Goal: Task Accomplishment & Management: Use online tool/utility

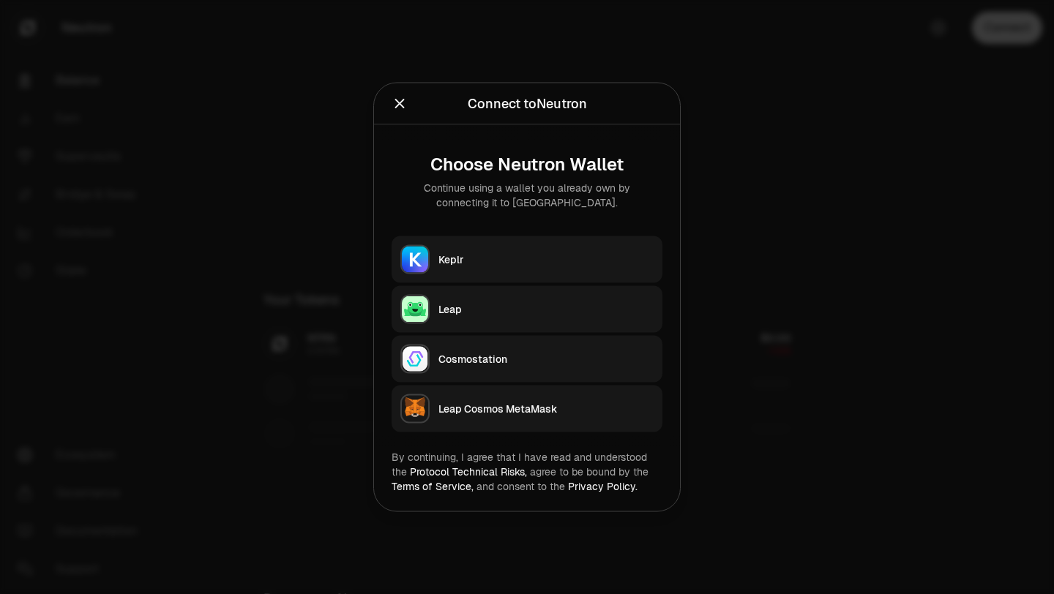
click at [490, 258] on div "Keplr" at bounding box center [545, 259] width 215 height 15
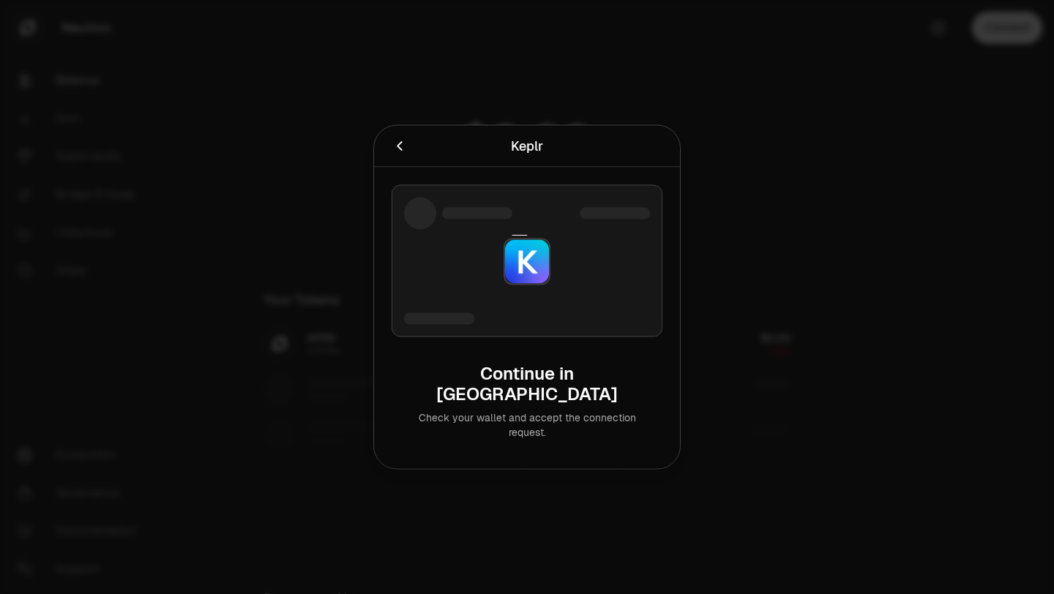
click at [398, 151] on icon "Cancel" at bounding box center [399, 146] width 5 height 10
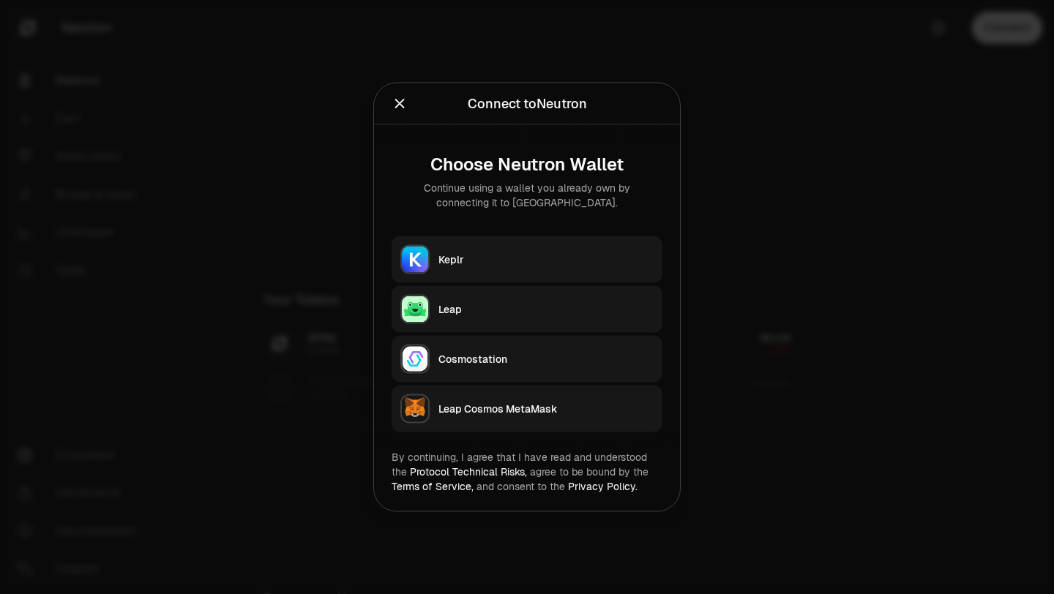
click at [395, 102] on icon "Close" at bounding box center [399, 104] width 16 height 16
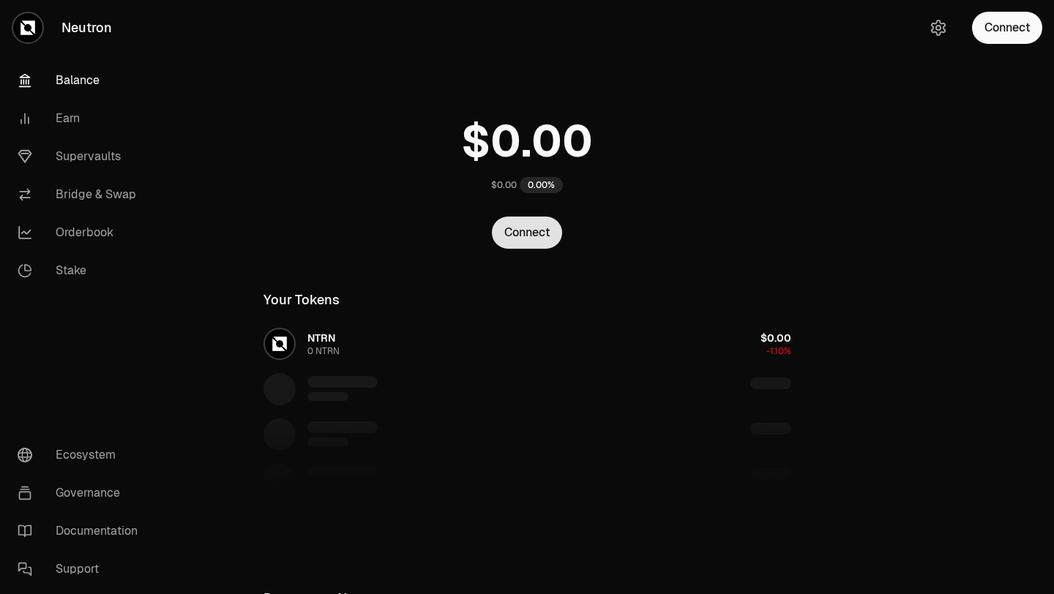
click at [519, 235] on button "Connect" at bounding box center [527, 233] width 70 height 32
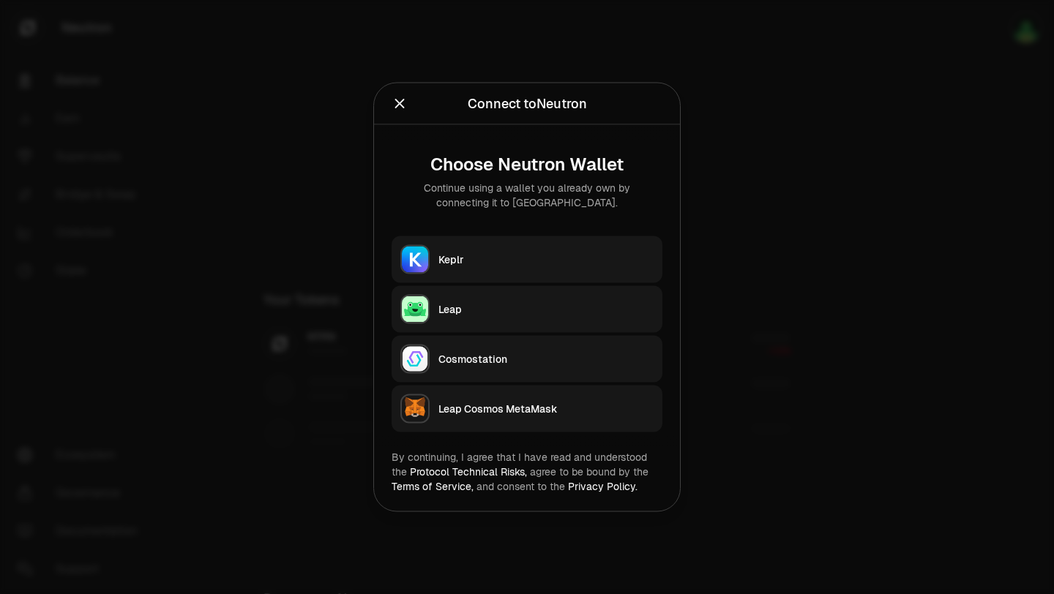
click at [519, 262] on div "Keplr" at bounding box center [545, 259] width 215 height 15
